Goal: Task Accomplishment & Management: Manage account settings

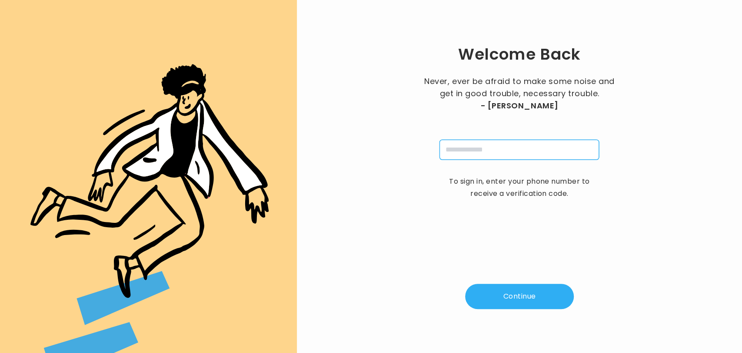
click at [469, 146] on input "tel" at bounding box center [520, 150] width 160 height 20
type input "**********"
click at [524, 292] on button "Continue" at bounding box center [519, 295] width 109 height 25
type input "*"
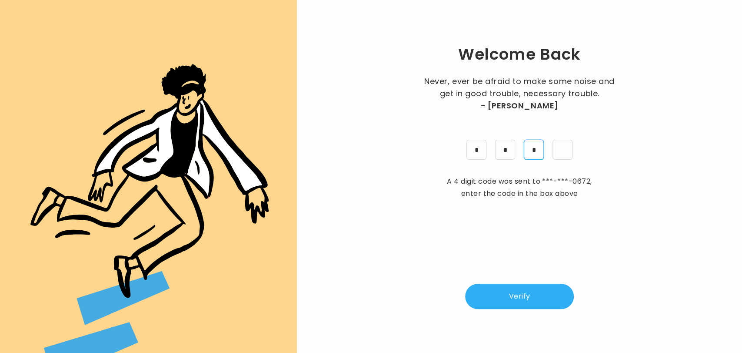
type input "*"
click at [550, 297] on button "Verify" at bounding box center [519, 295] width 109 height 25
